Goal: Information Seeking & Learning: Learn about a topic

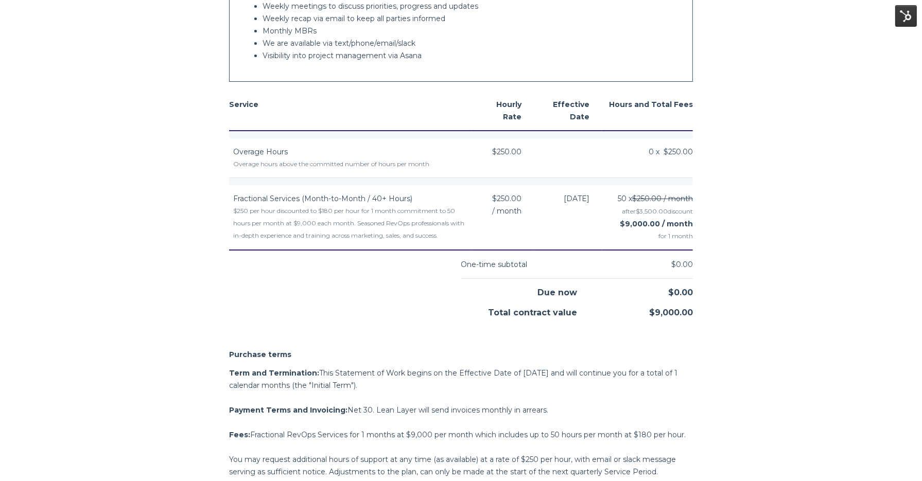
scroll to position [433, 0]
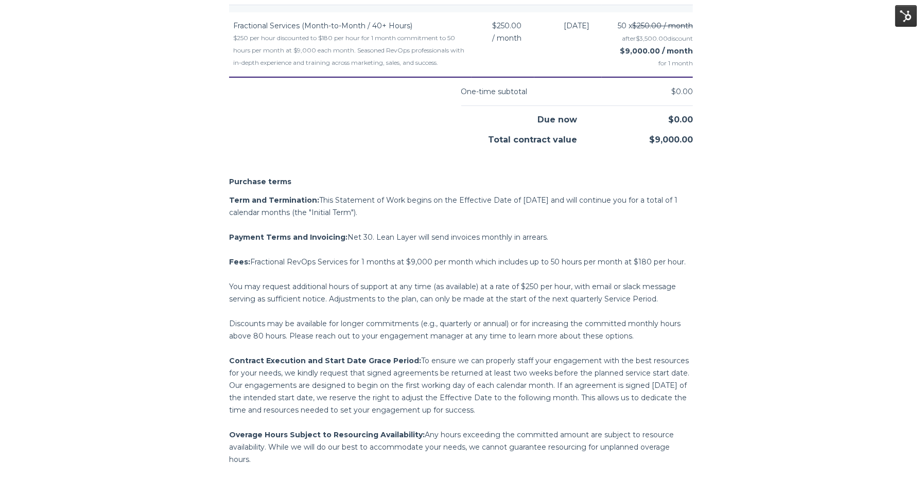
scroll to position [608, 0]
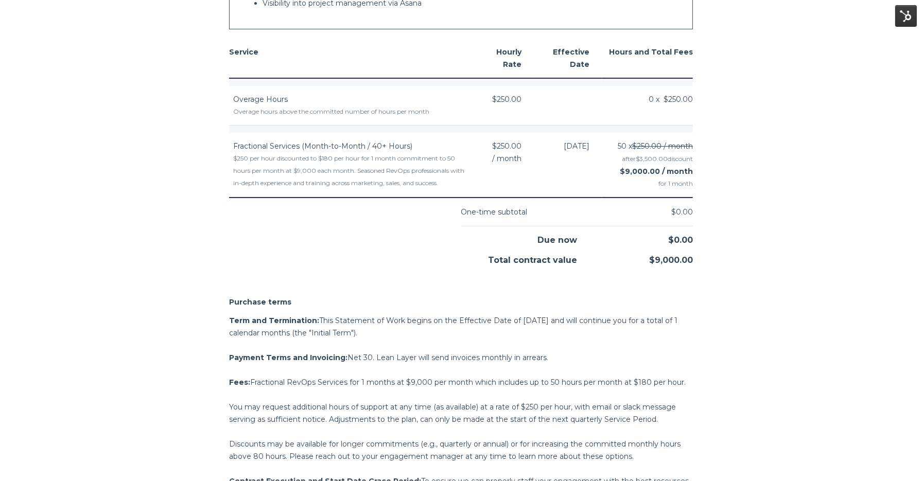
scroll to position [483, 0]
